Goal: Information Seeking & Learning: Learn about a topic

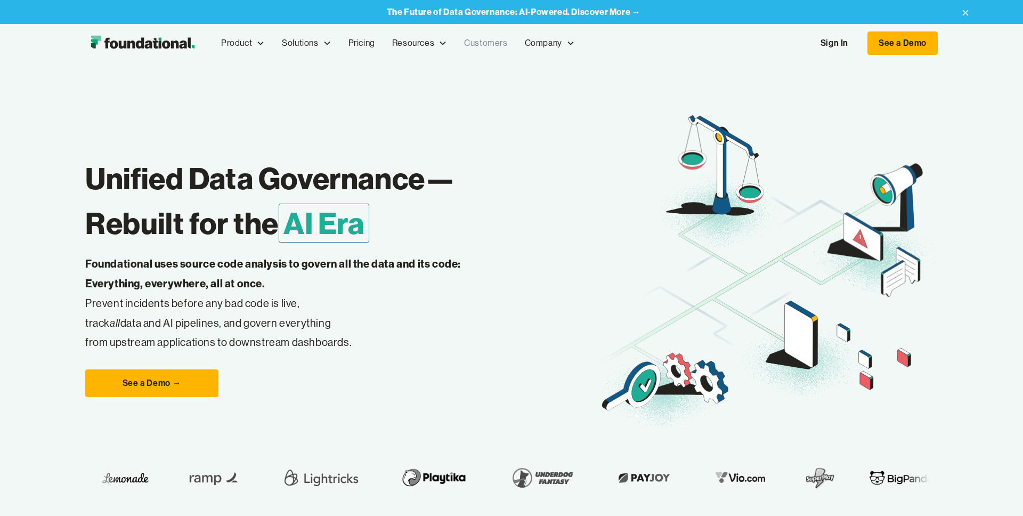
click at [485, 45] on link "Customers" at bounding box center [486, 43] width 60 height 35
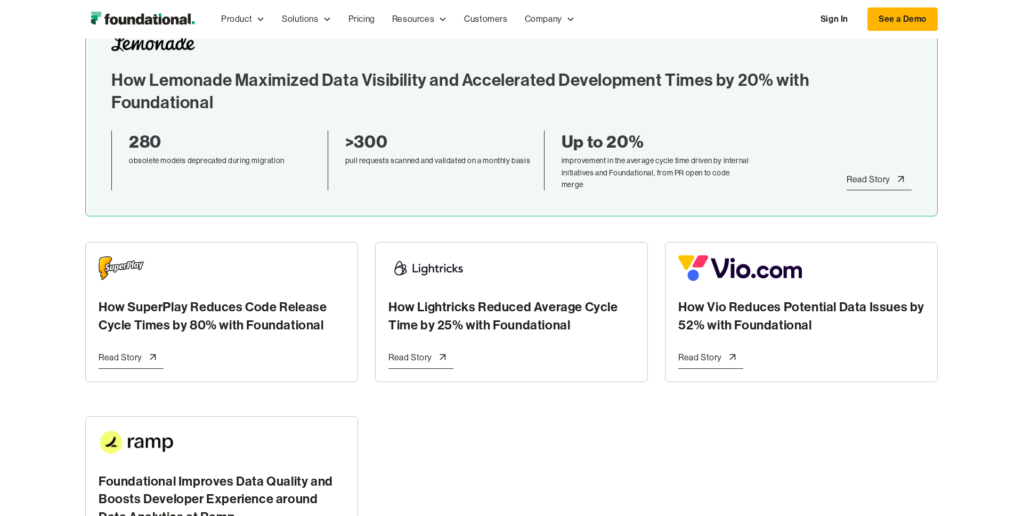
scroll to position [255, 0]
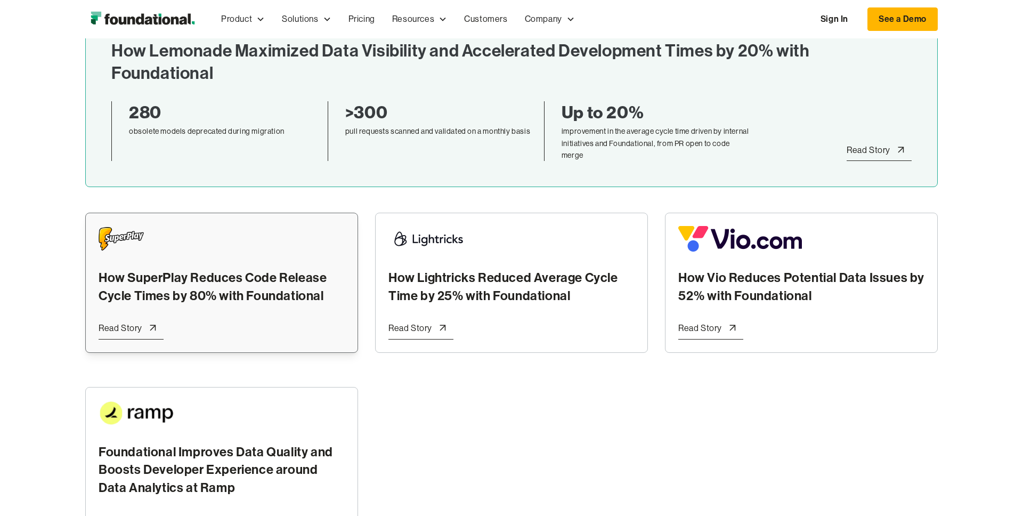
click at [208, 263] on div "How SuperPlay Reduces Code Release Cycle Times by 80% with Foundational" at bounding box center [222, 265] width 246 height 78
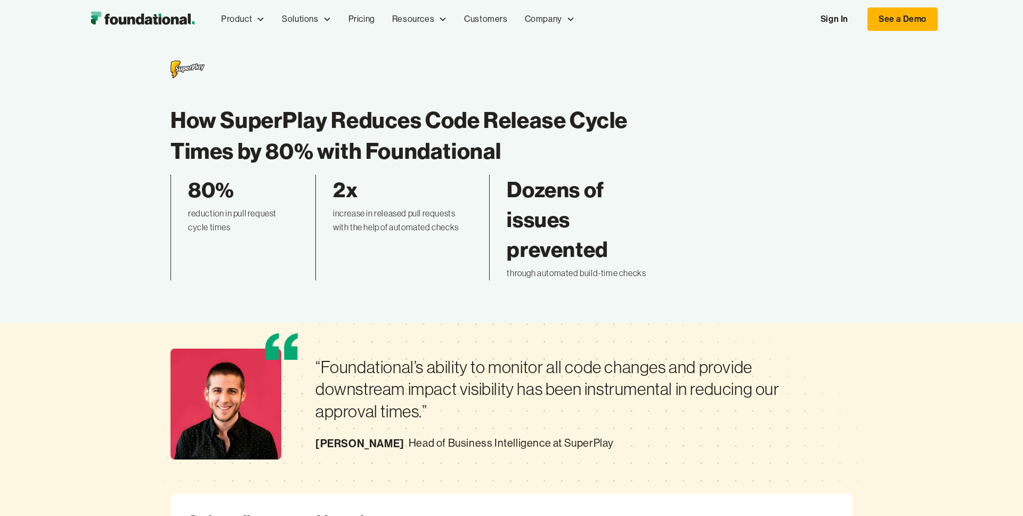
click at [172, 112] on h1 "How SuperPlay Reduces Code Release Cycle Times by 80% with Foundational" at bounding box center [409, 135] width 477 height 62
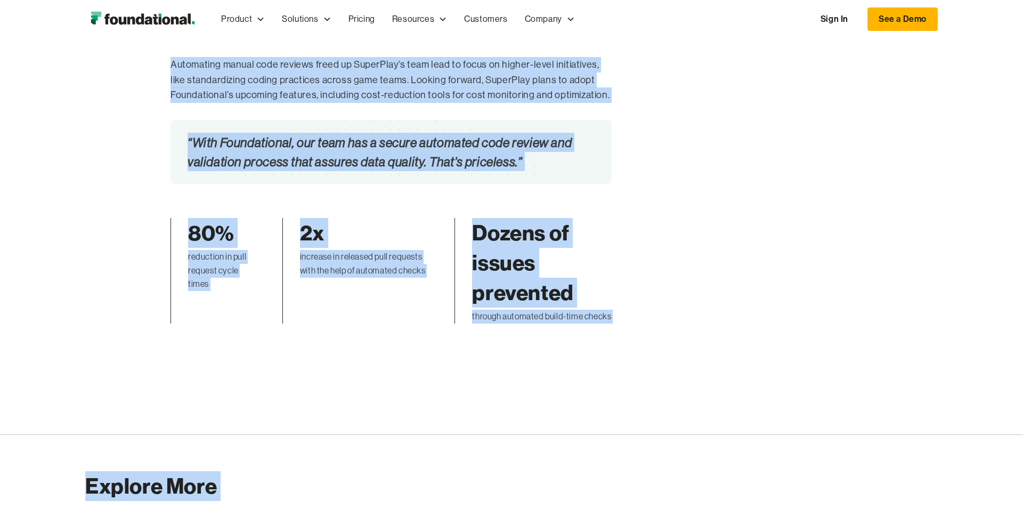
scroll to position [2620, 0]
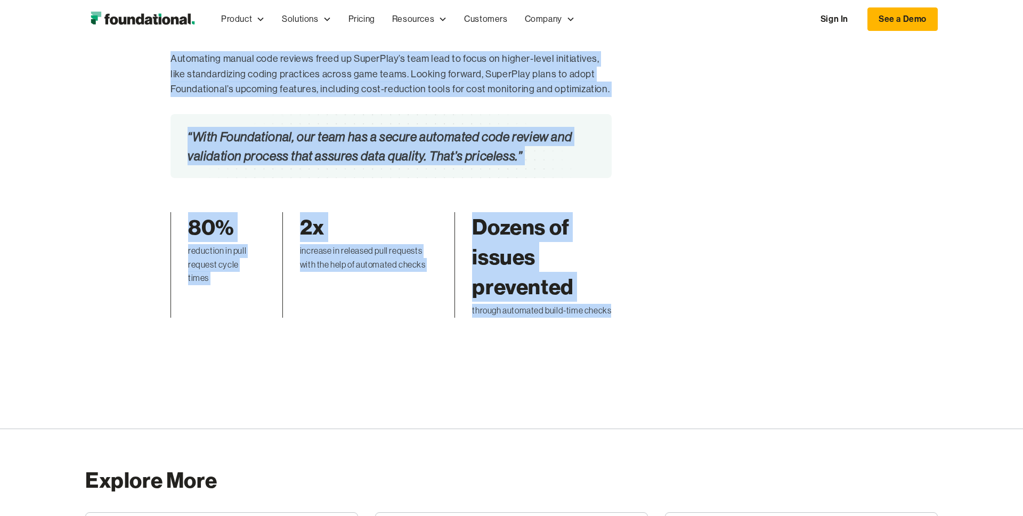
drag, startPoint x: 170, startPoint y: 113, endPoint x: 637, endPoint y: 313, distance: 507.9
copy div "How SuperPlay Reduces Code Release Cycle Times by 80% with Foundational 80% red…"
click at [491, 21] on link "Customers" at bounding box center [486, 19] width 60 height 35
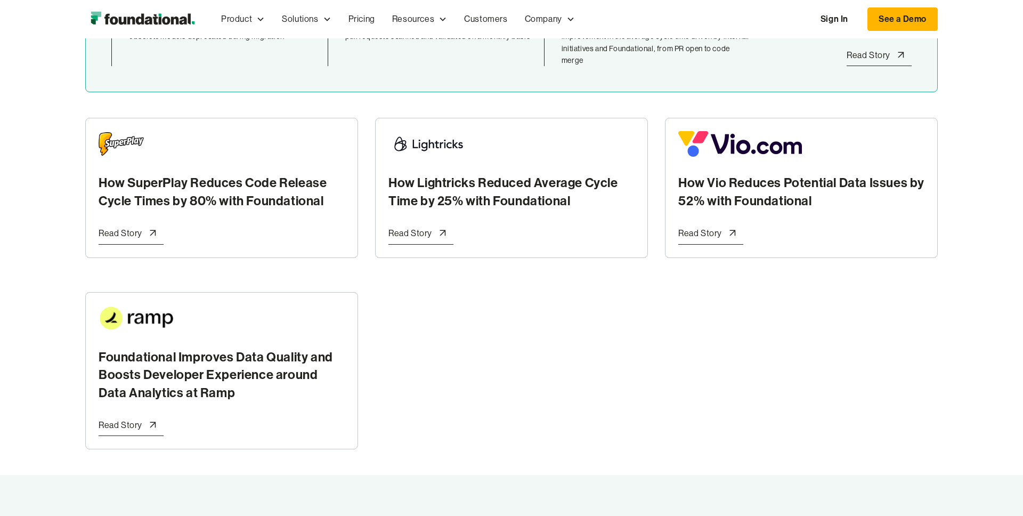
scroll to position [382, 0]
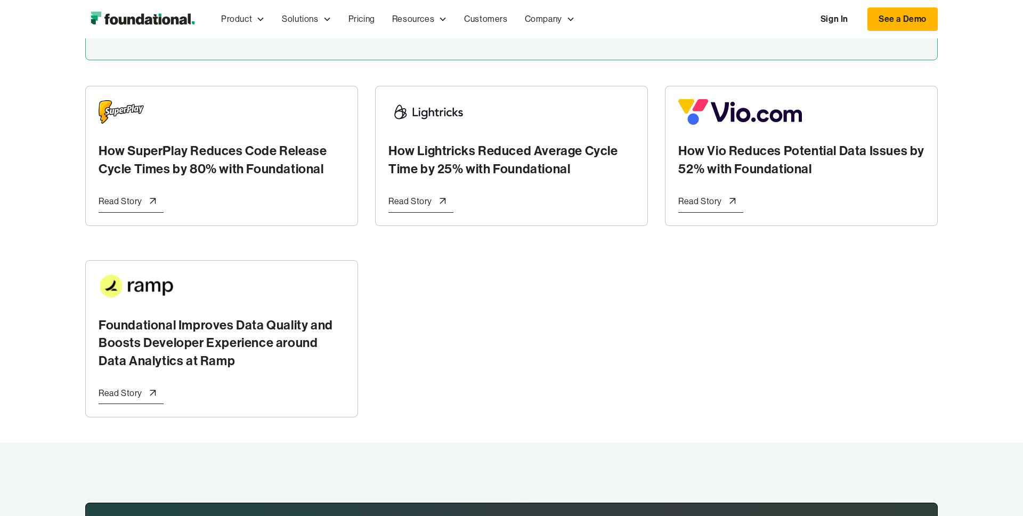
click at [397, 206] on div "Read Story" at bounding box center [410, 201] width 44 height 14
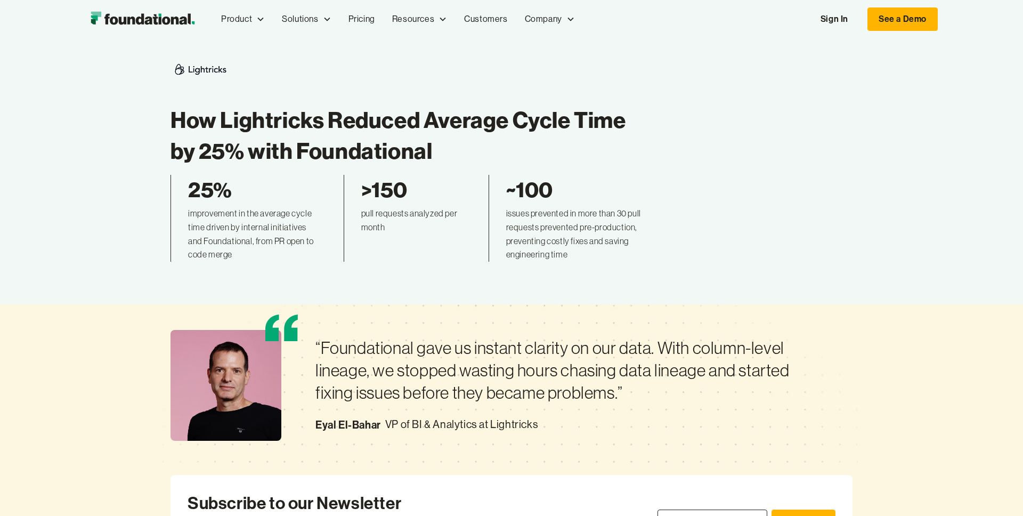
click at [174, 118] on h1 "How Lightricks Reduced Average Cycle Time by 25% with Foundational" at bounding box center [409, 135] width 477 height 62
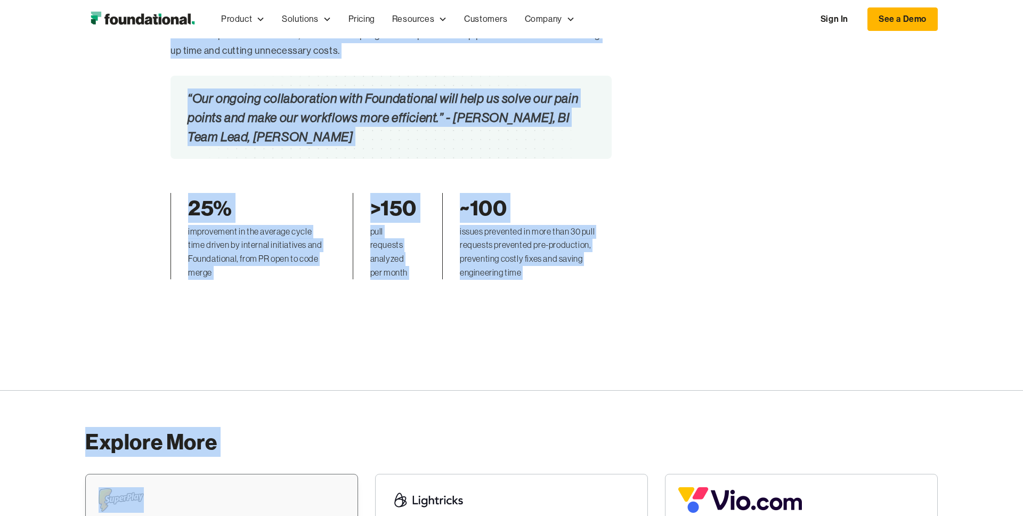
scroll to position [2608, 0]
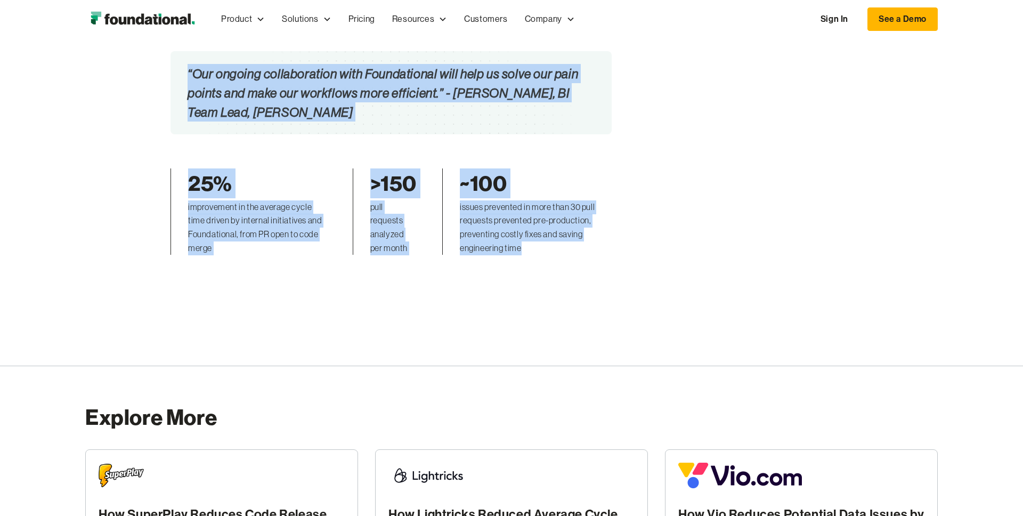
drag, startPoint x: 173, startPoint y: 117, endPoint x: 543, endPoint y: 204, distance: 380.4
copy div "How Lightricks Reduced Average Cycle Time by 25% with Foundational 25% improvem…"
click at [478, 20] on link "Customers" at bounding box center [486, 19] width 60 height 35
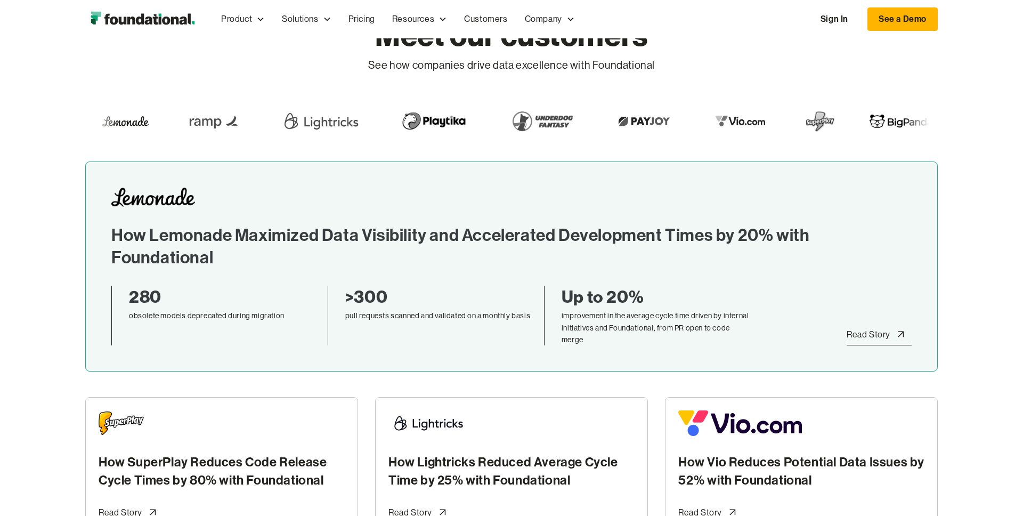
scroll to position [99, 0]
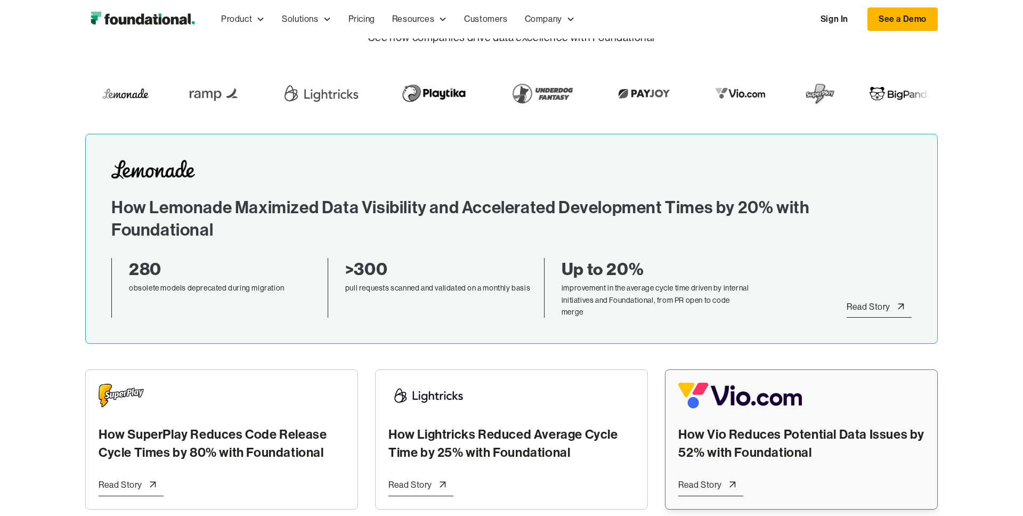
click at [728, 400] on img at bounding box center [740, 396] width 124 height 26
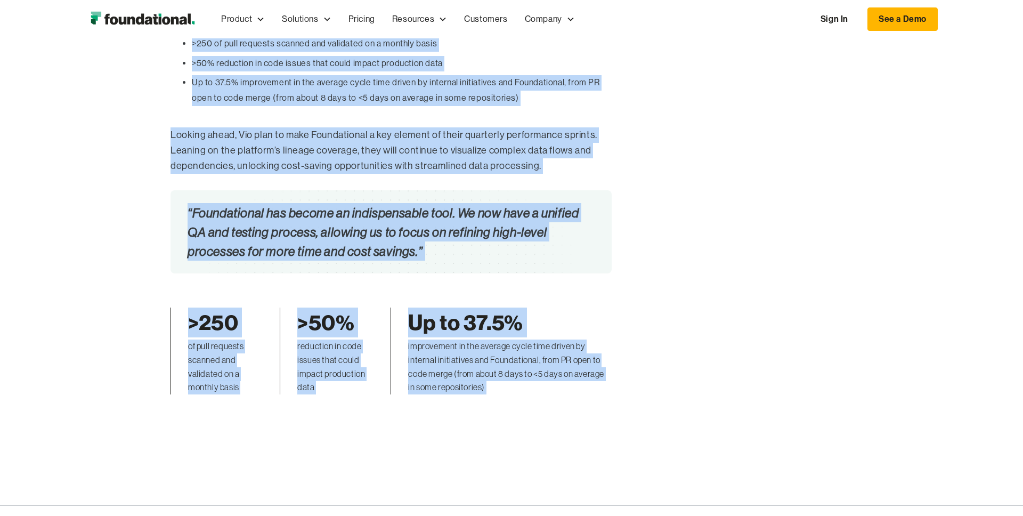
scroll to position [2528, 0]
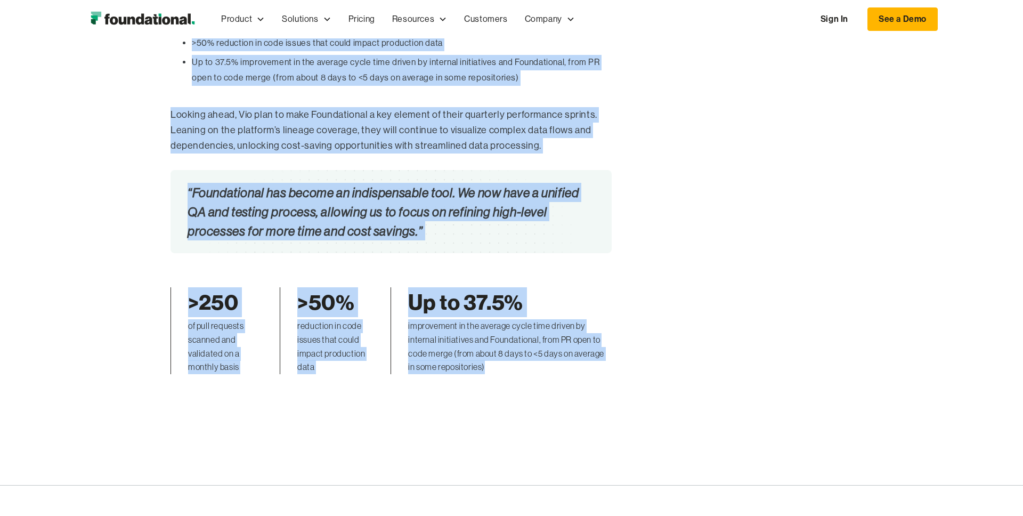
drag, startPoint x: 173, startPoint y: 117, endPoint x: 492, endPoint y: 357, distance: 399.2
copy div "How Vio Reduces Potential Data Issues by 52% with Foundational >250 of pull req…"
click at [493, 18] on link "Customers" at bounding box center [486, 19] width 60 height 35
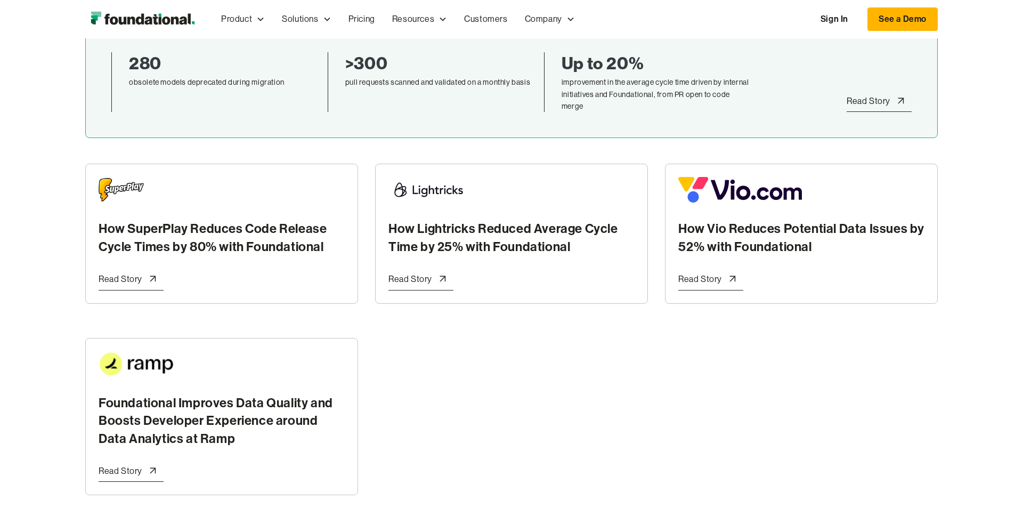
scroll to position [343, 0]
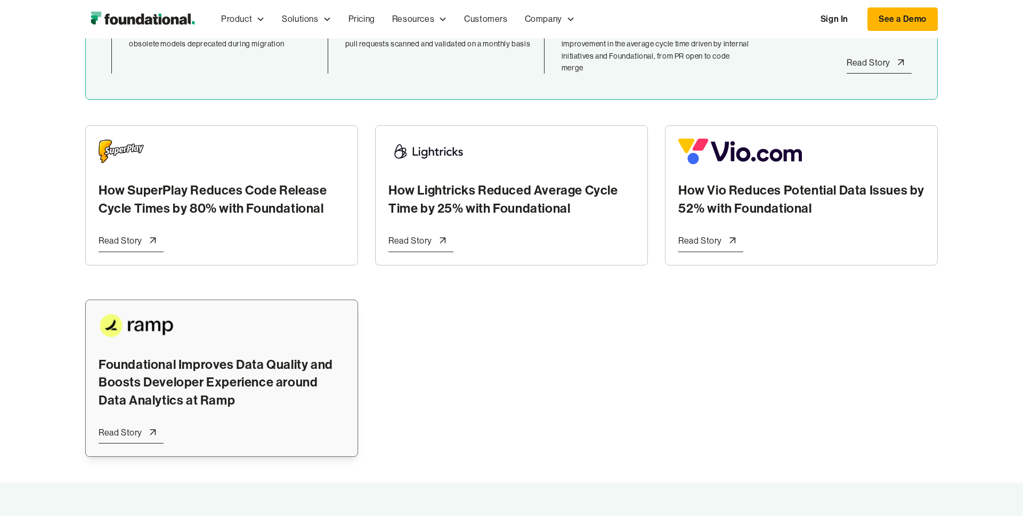
click at [270, 332] on div at bounding box center [222, 326] width 246 height 26
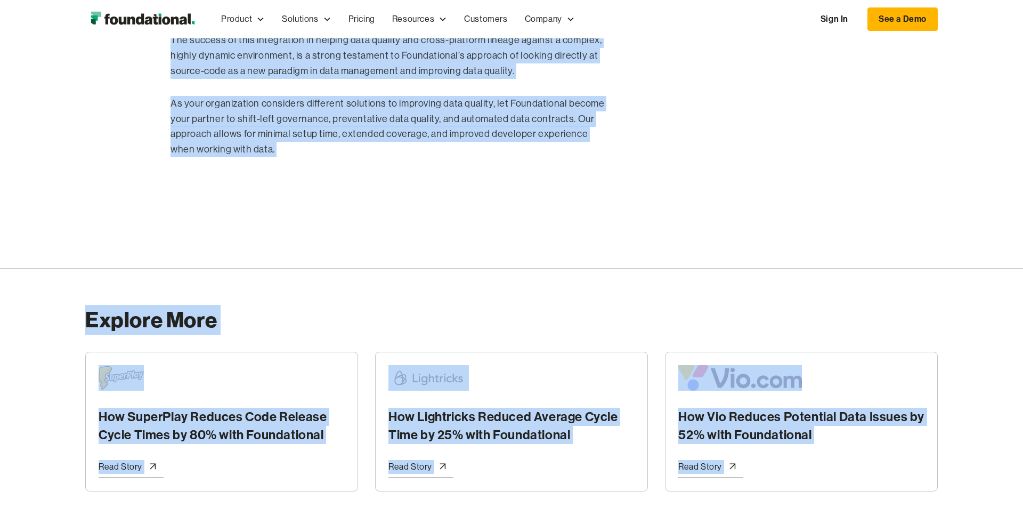
scroll to position [2893, 0]
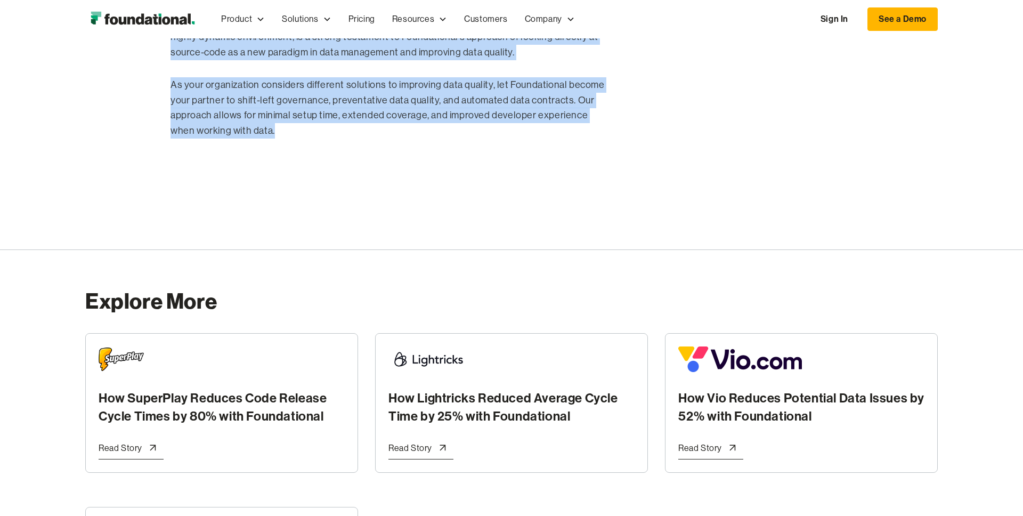
drag, startPoint x: 172, startPoint y: 110, endPoint x: 403, endPoint y: 123, distance: 232.1
copy div "Loremipsumdo Sitametc Adip Elitsed doe Tempor Incididun Utlaboreet dolore Magn …"
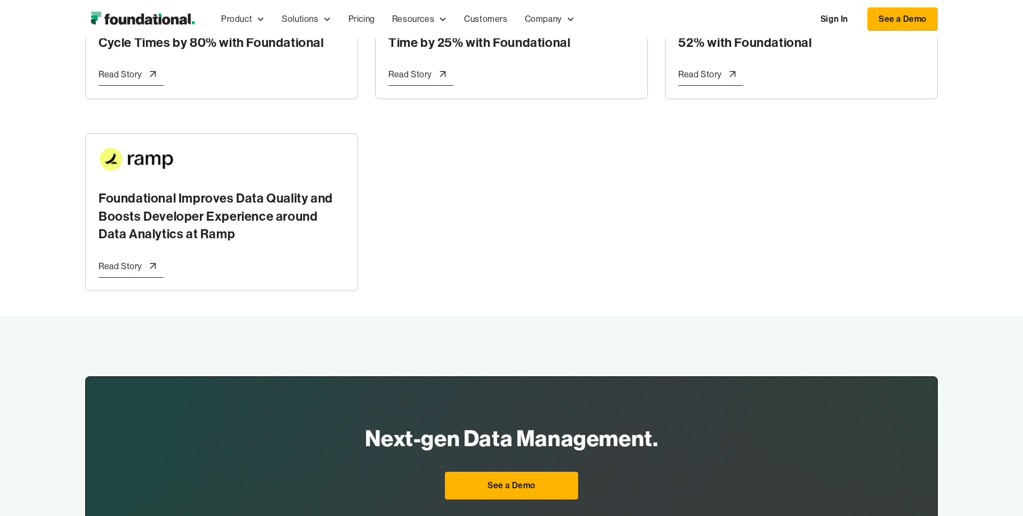
scroll to position [3251, 0]
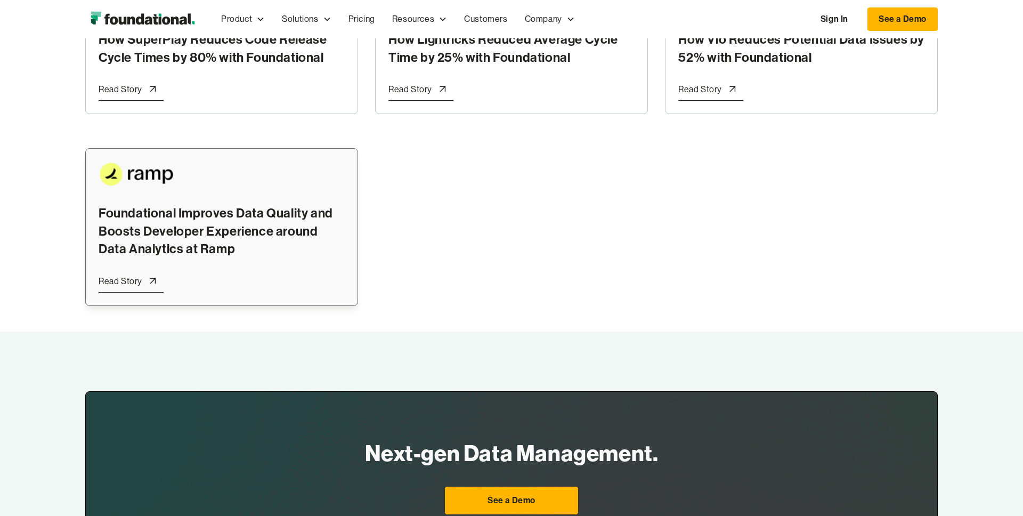
click at [155, 207] on div "Foundational Improves Data Quality and Boosts Developer Experience around Data …" at bounding box center [222, 231] width 246 height 54
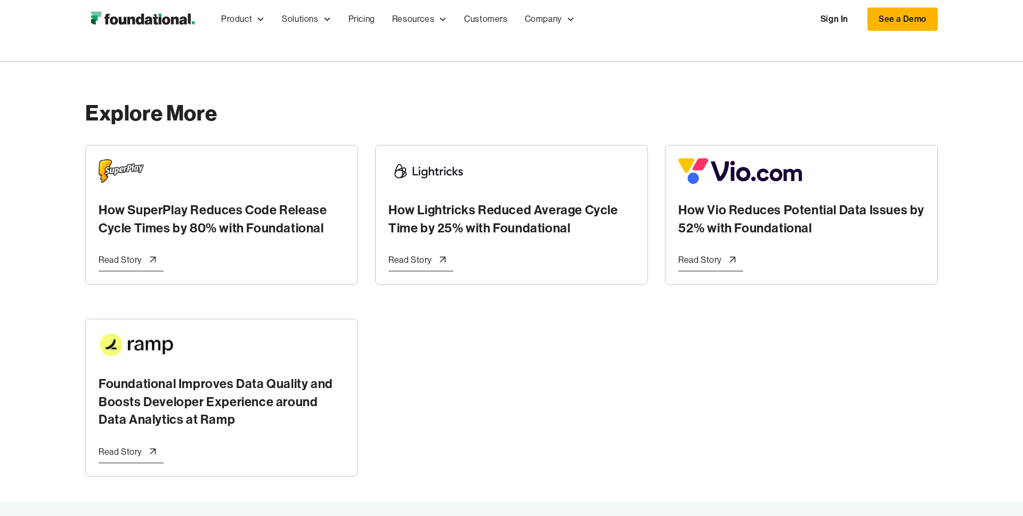
scroll to position [3108, 0]
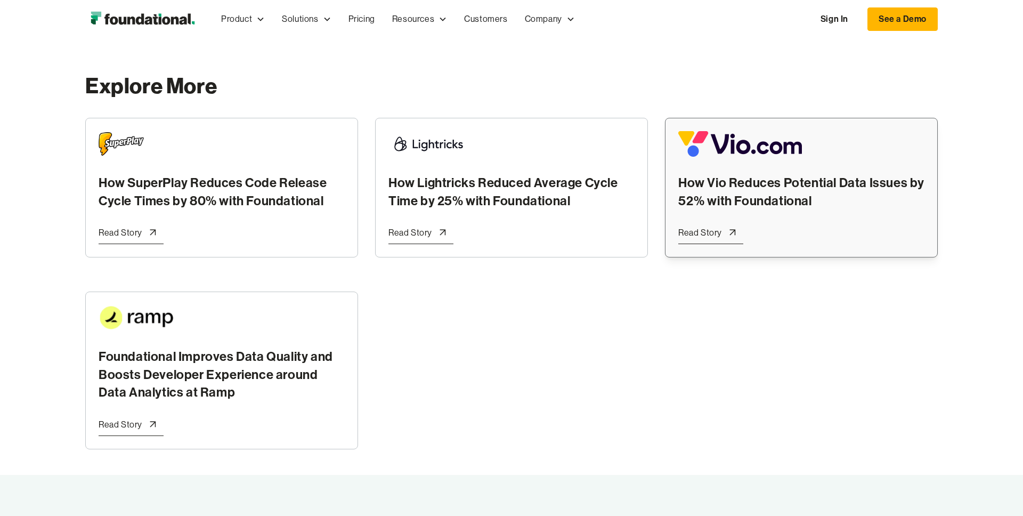
click at [771, 174] on div "How Vio Reduces Potential Data Issues by 52% with Foundational" at bounding box center [801, 192] width 246 height 36
